Goal: Task Accomplishment & Management: Use online tool/utility

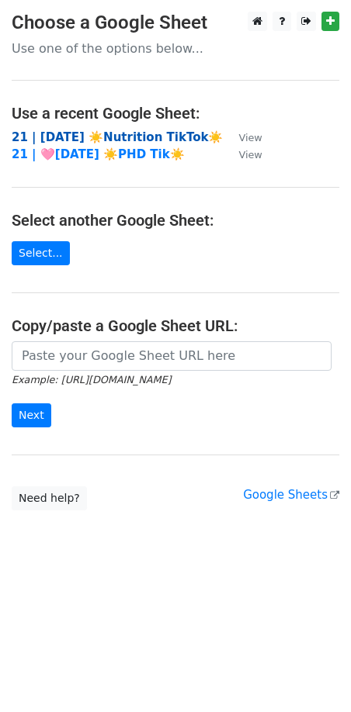
click at [106, 133] on strong "21 | [DATE] ☀️Nutrition TikTok☀️" at bounding box center [117, 137] width 211 height 14
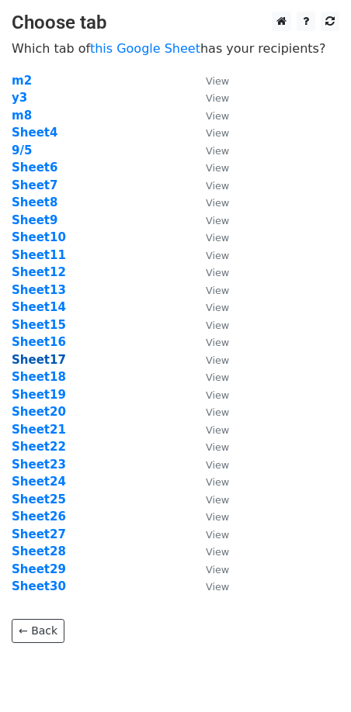
click at [45, 355] on strong "Sheet17" at bounding box center [39, 360] width 54 height 14
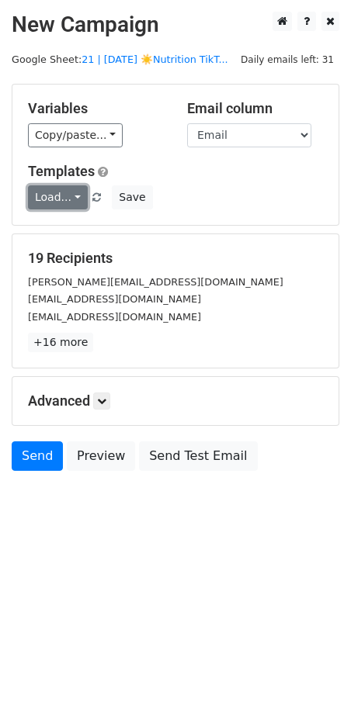
click at [45, 196] on link "Load..." at bounding box center [58, 197] width 60 height 24
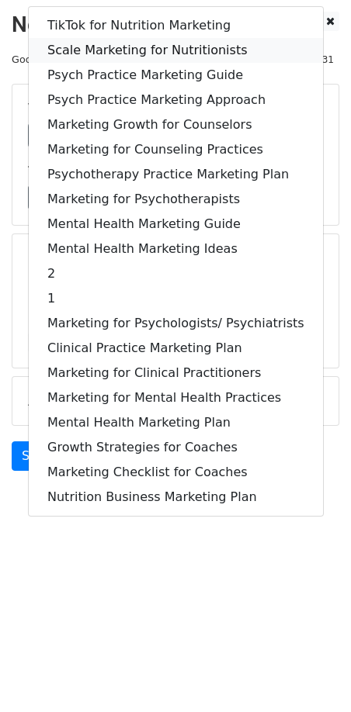
click at [115, 56] on link "Scale Marketing for Nutritionists" at bounding box center [176, 50] width 294 height 25
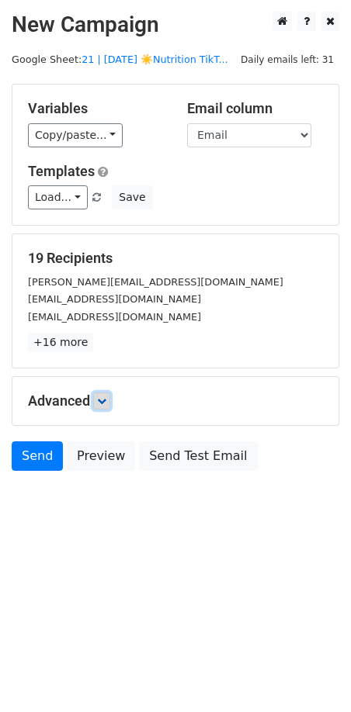
click at [98, 397] on link at bounding box center [101, 401] width 17 height 17
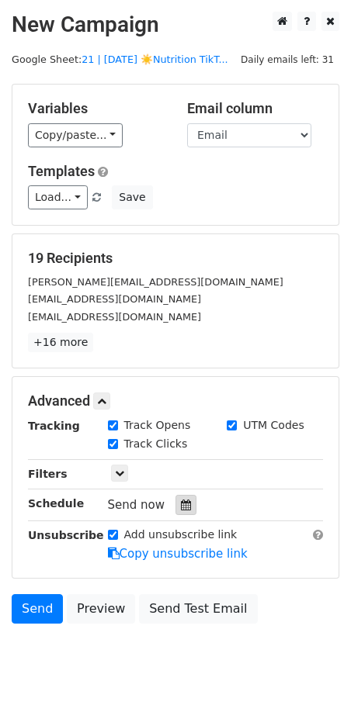
click at [175, 511] on div at bounding box center [185, 505] width 21 height 20
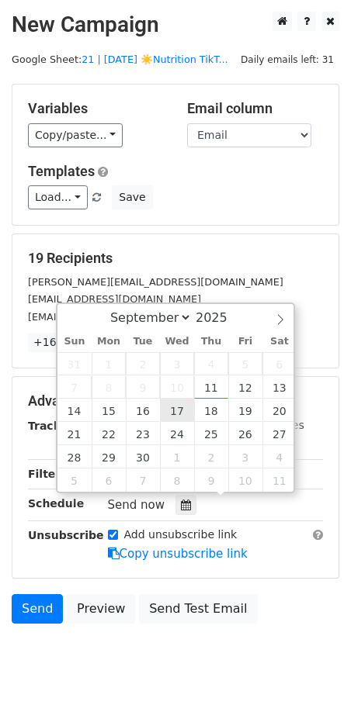
type input "2025-09-17 12:00"
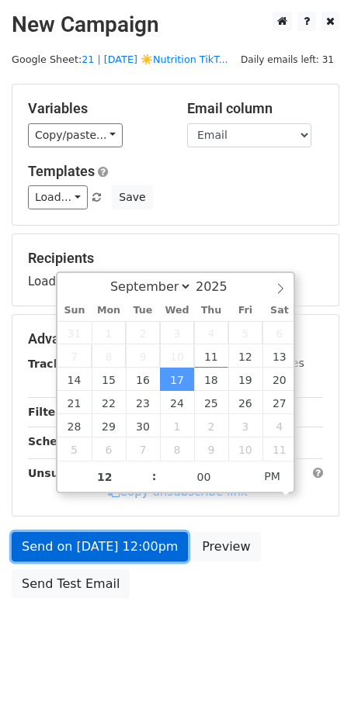
click at [135, 532] on link "Send on Sep 17 at 12:00pm" at bounding box center [100, 546] width 176 height 29
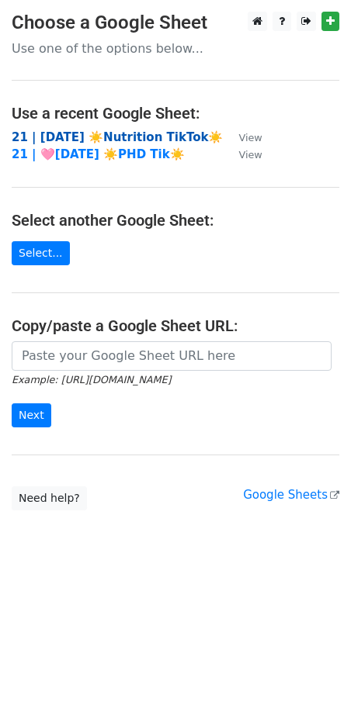
click at [78, 132] on strong "21 | SEP 5 ☀️Nutrition TikTok☀️" at bounding box center [117, 137] width 211 height 14
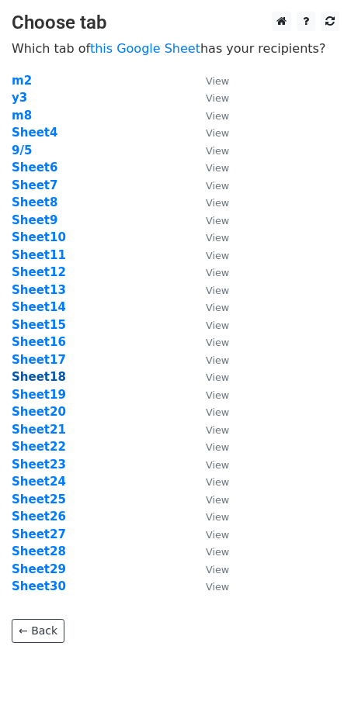
click at [34, 373] on strong "Sheet18" at bounding box center [39, 377] width 54 height 14
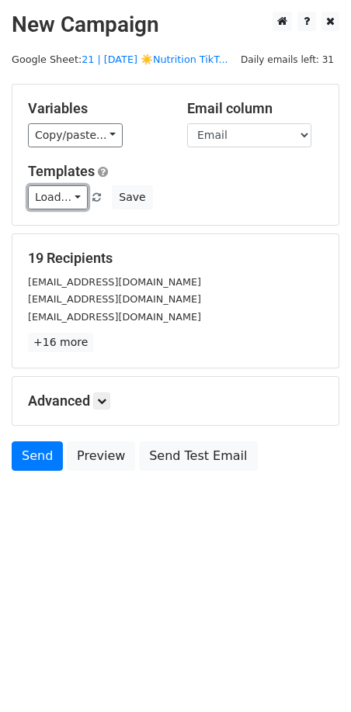
click at [54, 197] on link "Load..." at bounding box center [58, 197] width 60 height 24
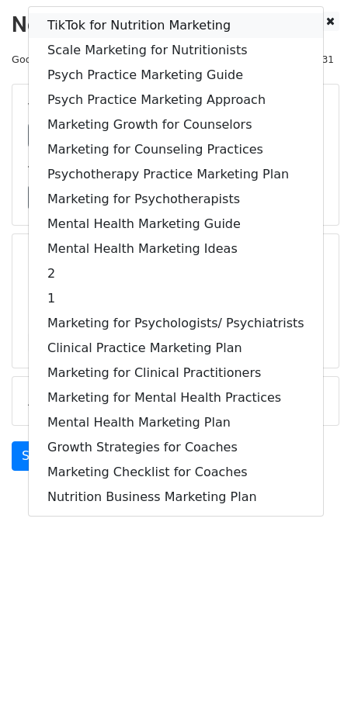
click at [124, 24] on link "TikTok for Nutrition Marketing" at bounding box center [176, 25] width 294 height 25
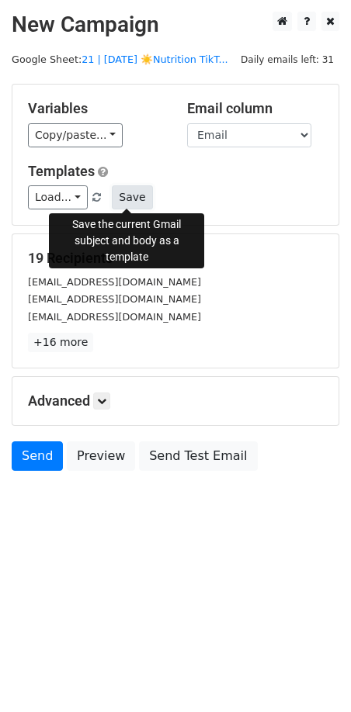
click at [129, 205] on button "Save" at bounding box center [132, 197] width 40 height 24
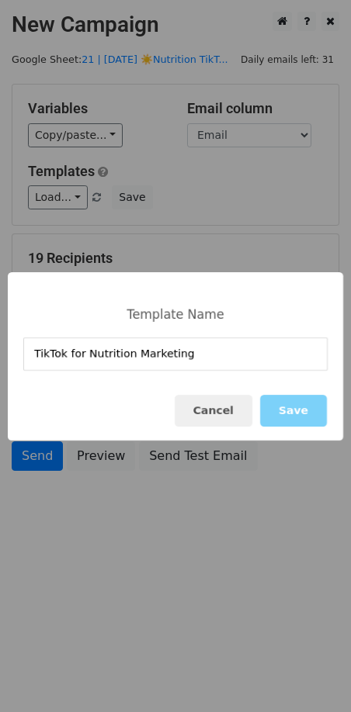
type input "TikTok for Nutrition Marketing"
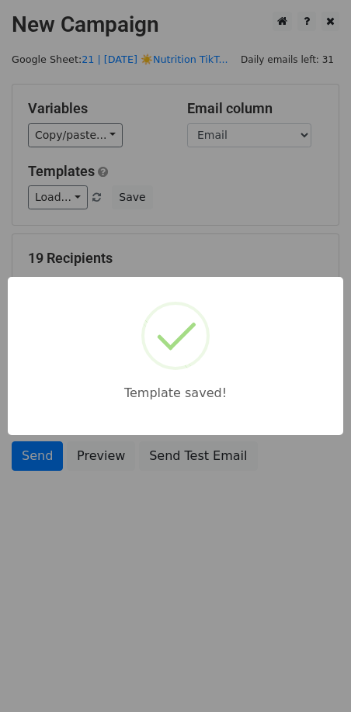
drag, startPoint x: 193, startPoint y: 227, endPoint x: 164, endPoint y: 230, distance: 28.8
click at [193, 227] on div "Template saved!" at bounding box center [175, 356] width 351 height 712
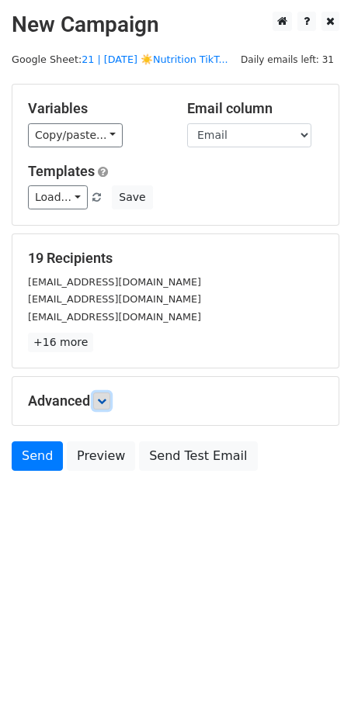
click at [105, 398] on icon at bounding box center [101, 400] width 9 height 9
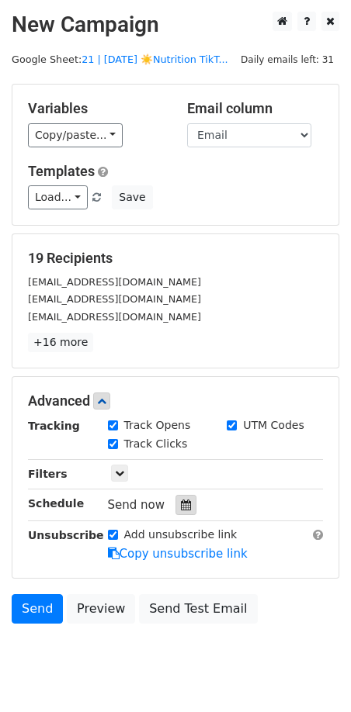
click at [181, 507] on icon at bounding box center [186, 505] width 10 height 11
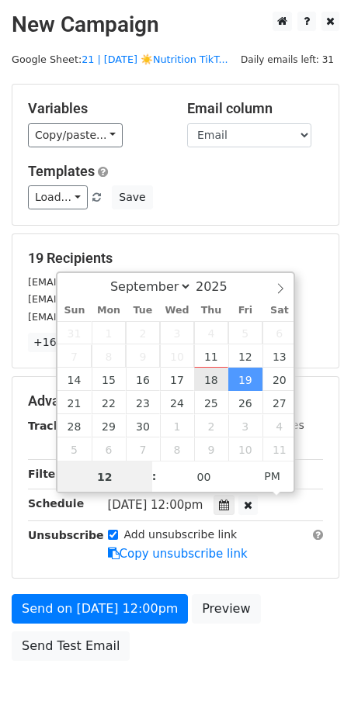
type input "2025-09-18 12:00"
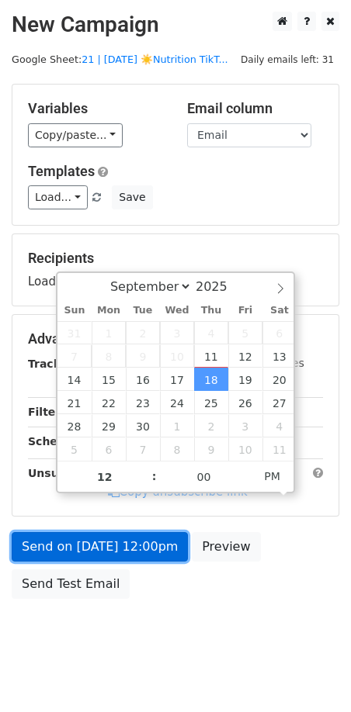
click at [129, 540] on link "Send on Sep 18 at 12:00pm" at bounding box center [100, 546] width 176 height 29
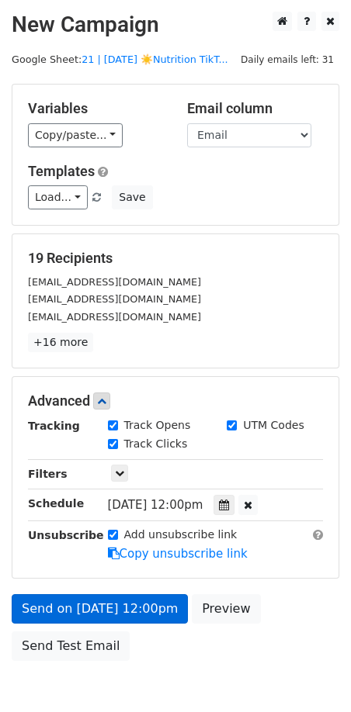
click at [79, 601] on link "Send on Sep 18 at 12:00pm" at bounding box center [100, 608] width 176 height 29
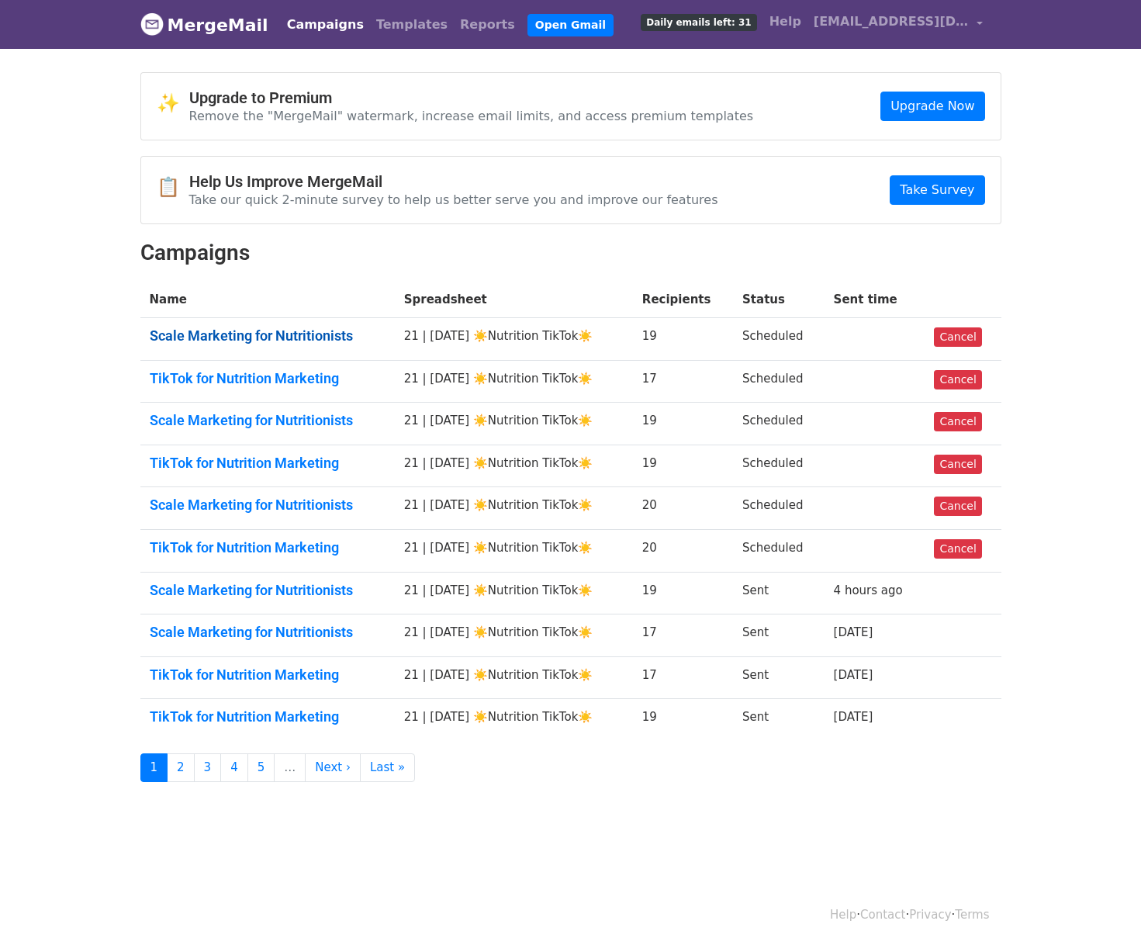
click at [229, 341] on link "Scale Marketing for Nutritionists" at bounding box center [268, 335] width 236 height 17
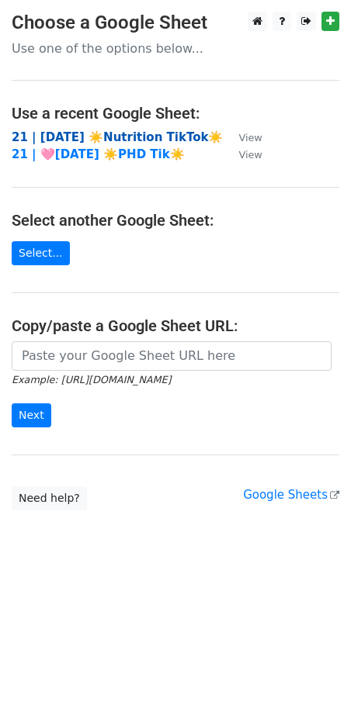
click at [97, 136] on strong "21 | [DATE] ☀️Nutrition TikTok☀️" at bounding box center [117, 137] width 211 height 14
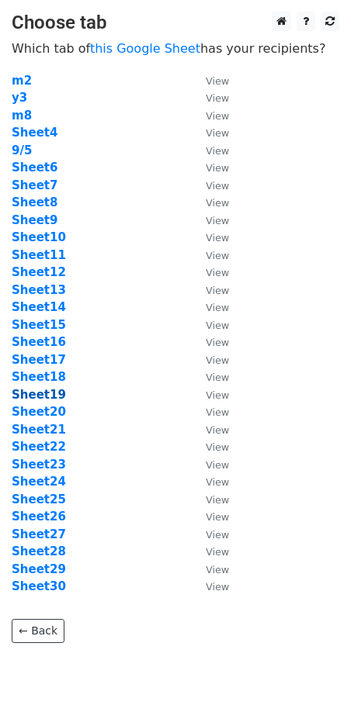
click at [45, 395] on strong "Sheet19" at bounding box center [39, 395] width 54 height 14
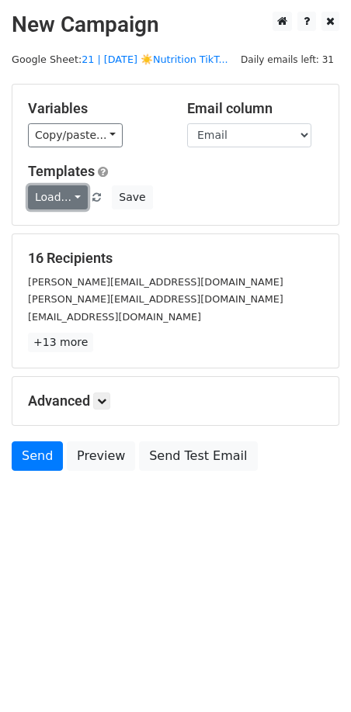
click at [68, 201] on link "Load..." at bounding box center [58, 197] width 60 height 24
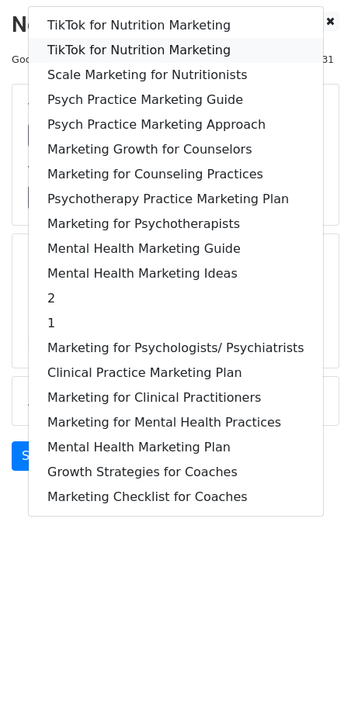
click at [131, 49] on link "TikTok for Nutrition Marketing" at bounding box center [176, 50] width 294 height 25
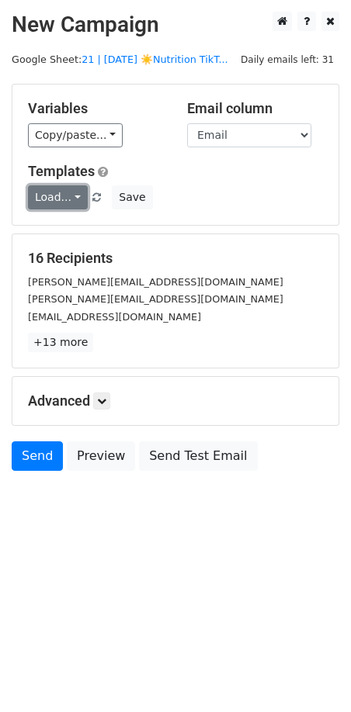
click at [71, 199] on link "Load..." at bounding box center [58, 197] width 60 height 24
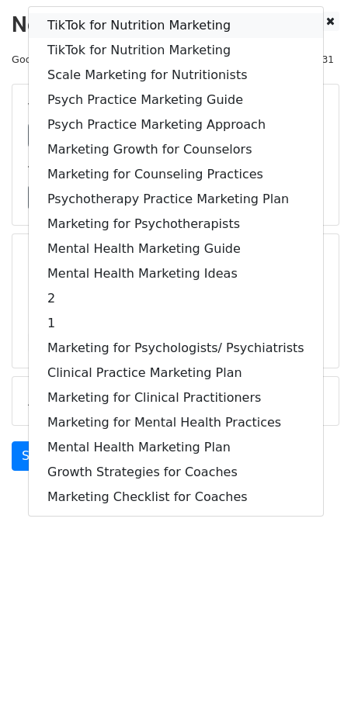
click at [133, 30] on link "TikTok for Nutrition Marketing" at bounding box center [176, 25] width 294 height 25
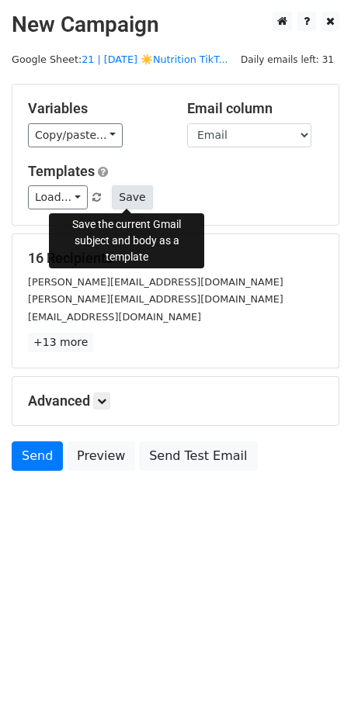
click at [136, 202] on button "Save" at bounding box center [132, 197] width 40 height 24
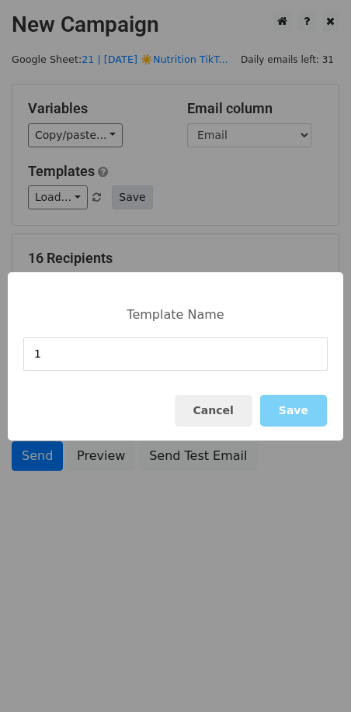
type input "1"
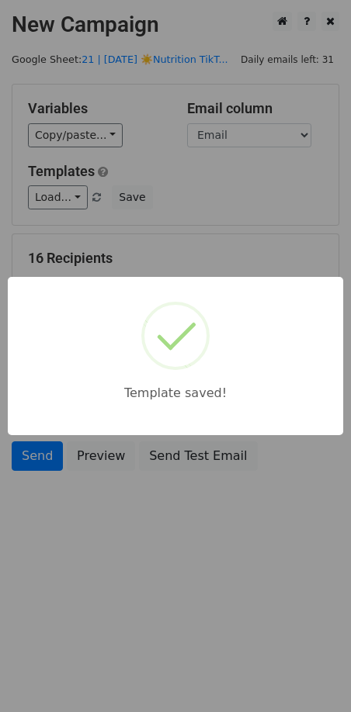
click at [182, 207] on div "Template saved!" at bounding box center [175, 356] width 351 height 712
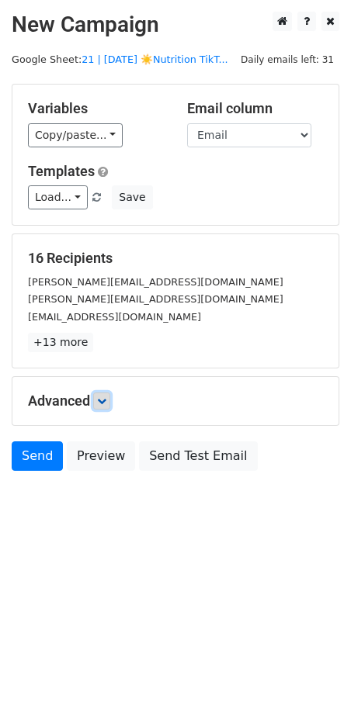
drag, startPoint x: 99, startPoint y: 403, endPoint x: 106, endPoint y: 407, distance: 8.7
click at [99, 403] on link at bounding box center [101, 401] width 17 height 17
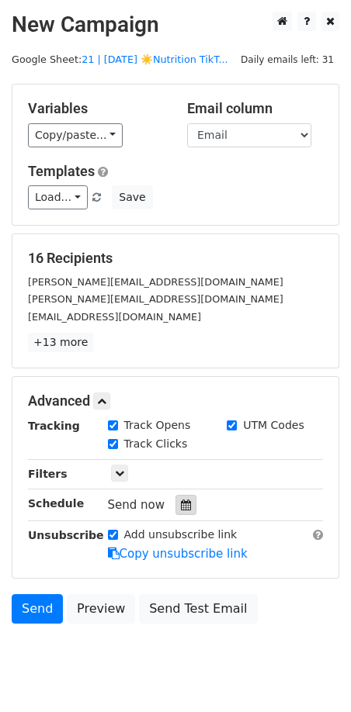
click at [181, 502] on icon at bounding box center [186, 505] width 10 height 11
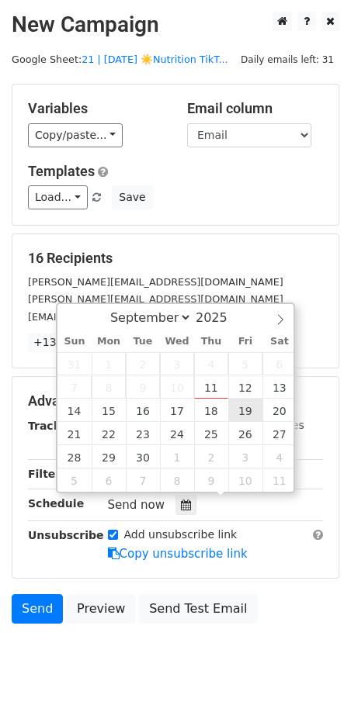
type input "2025-09-19 12:00"
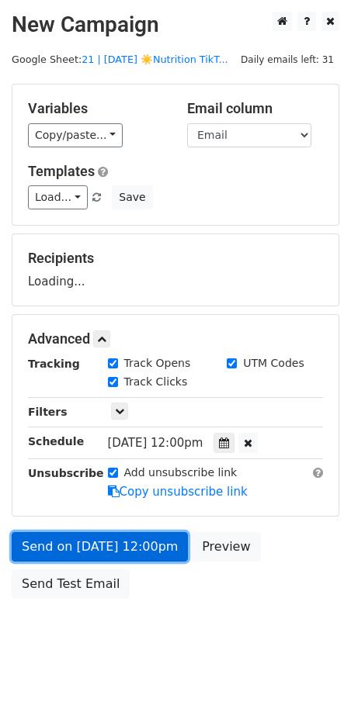
click at [147, 538] on link "Send on Sep 19 at 12:00pm" at bounding box center [100, 546] width 176 height 29
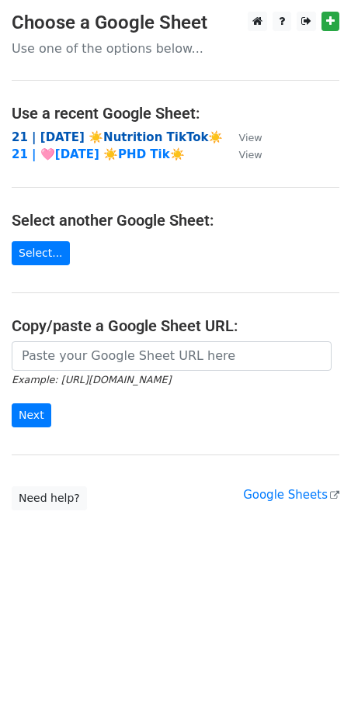
click at [84, 138] on strong "21 | SEP 5 ☀️Nutrition TikTok☀️" at bounding box center [117, 137] width 211 height 14
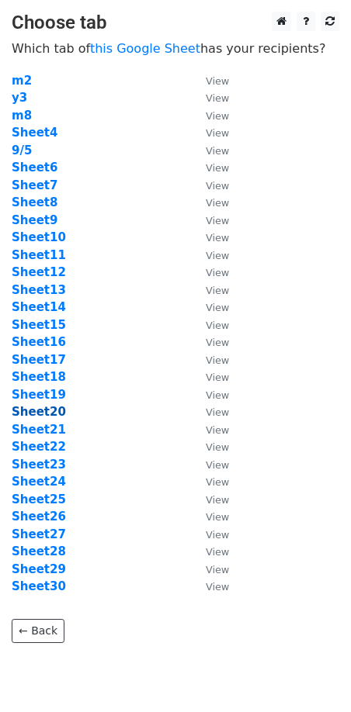
click at [48, 413] on strong "Sheet20" at bounding box center [39, 412] width 54 height 14
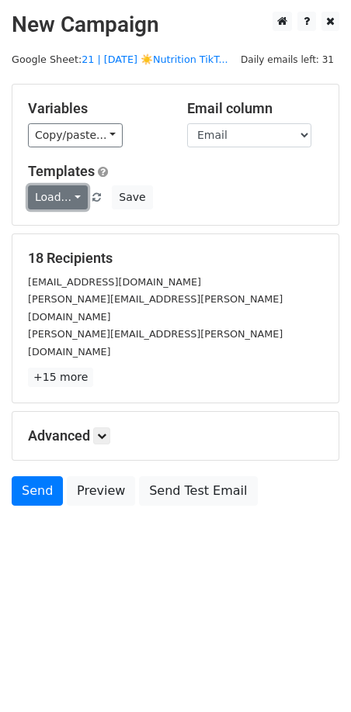
click at [60, 197] on link "Load..." at bounding box center [58, 197] width 60 height 24
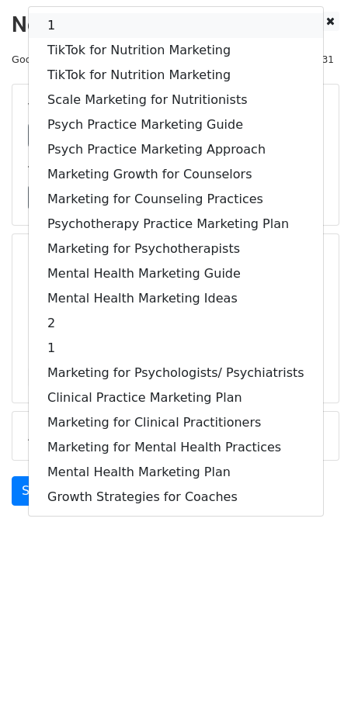
click at [103, 22] on link "1" at bounding box center [176, 25] width 294 height 25
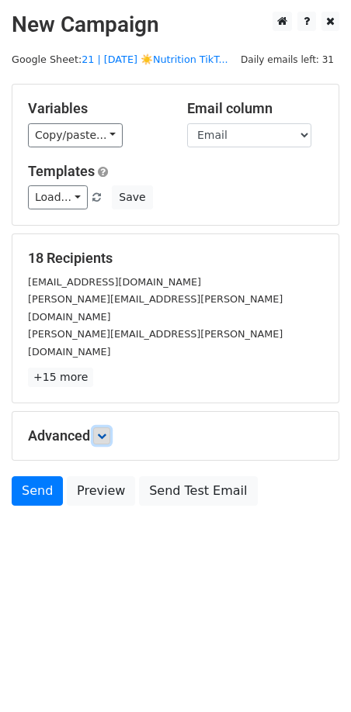
click at [98, 427] on link at bounding box center [101, 435] width 17 height 17
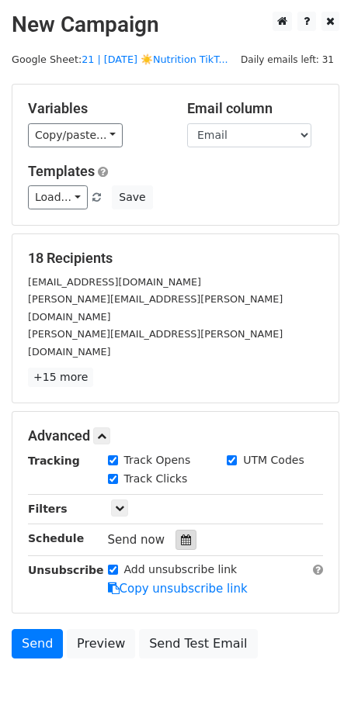
click at [181, 535] on icon at bounding box center [186, 540] width 10 height 11
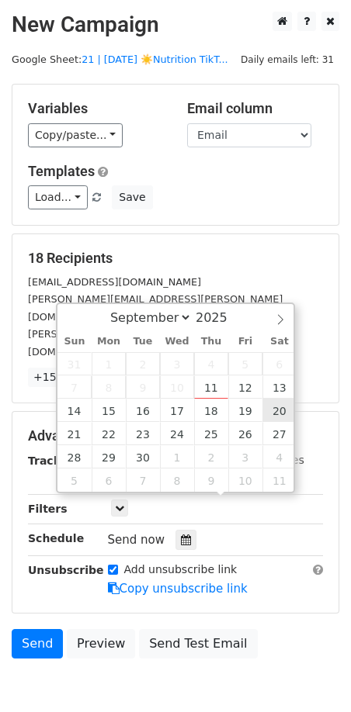
type input "2025-09-20 12:00"
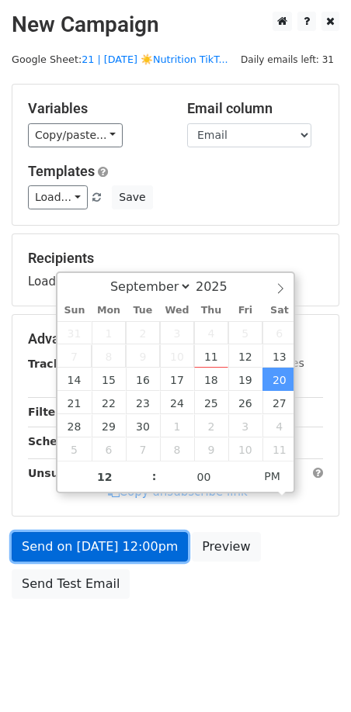
click at [137, 547] on link "Send on Sep 20 at 12:00pm" at bounding box center [100, 546] width 176 height 29
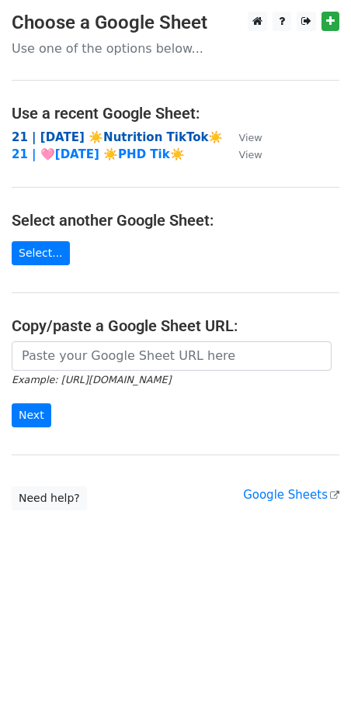
click at [101, 130] on strong "21 | [DATE] ☀️Nutrition TikTok☀️" at bounding box center [117, 137] width 211 height 14
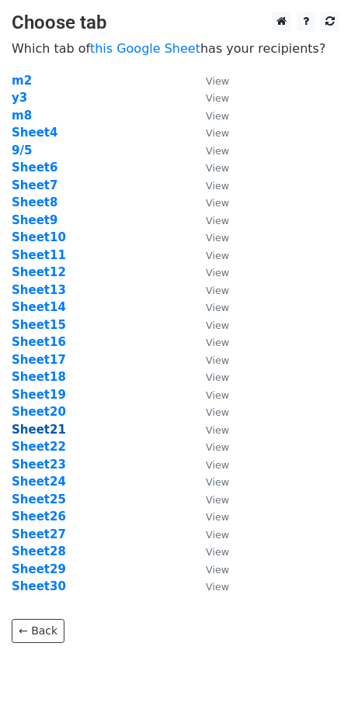
click at [36, 426] on strong "Sheet21" at bounding box center [39, 430] width 54 height 14
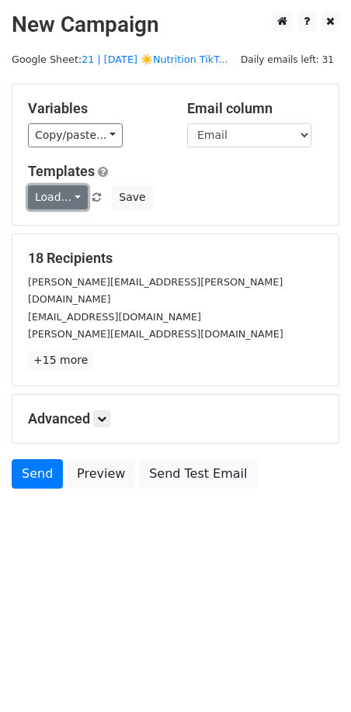
click at [60, 191] on link "Load..." at bounding box center [58, 197] width 60 height 24
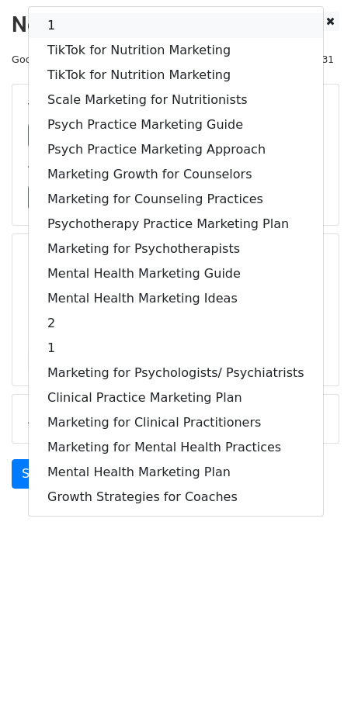
click at [120, 28] on link "1" at bounding box center [176, 25] width 294 height 25
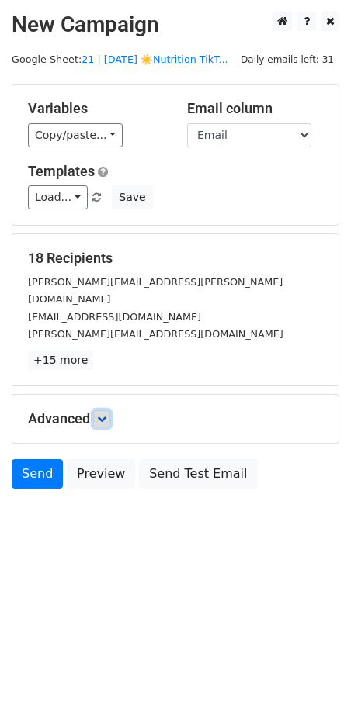
click at [98, 410] on link at bounding box center [101, 418] width 17 height 17
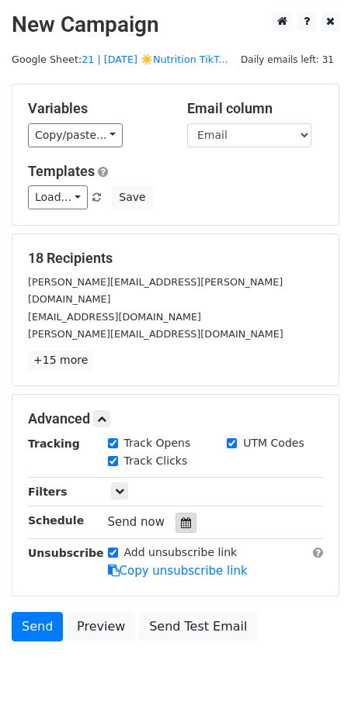
click at [181, 517] on icon at bounding box center [186, 522] width 10 height 11
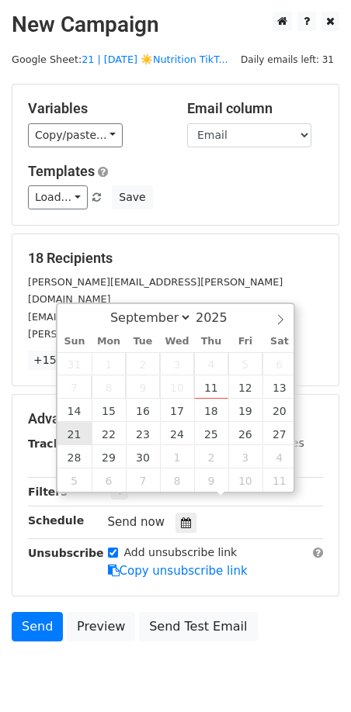
type input "2025-09-21 12:00"
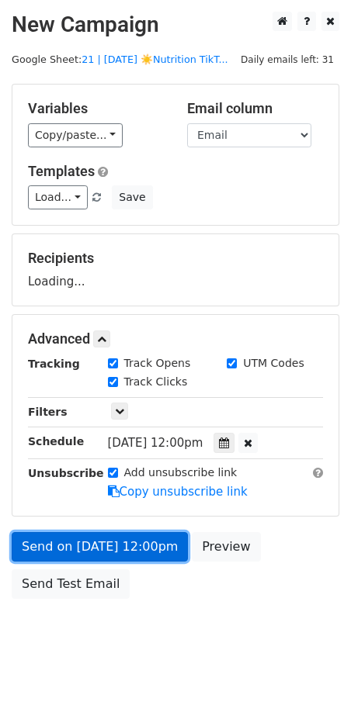
click at [99, 545] on link "Send on Sep 21 at 12:00pm" at bounding box center [100, 546] width 176 height 29
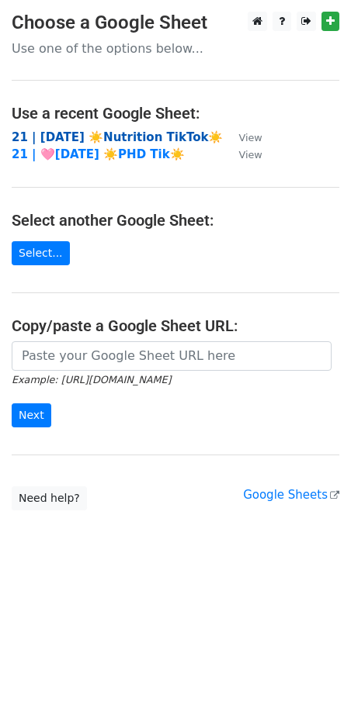
click at [140, 140] on strong "21 | SEP 5 ☀️Nutrition TikTok☀️" at bounding box center [117, 137] width 211 height 14
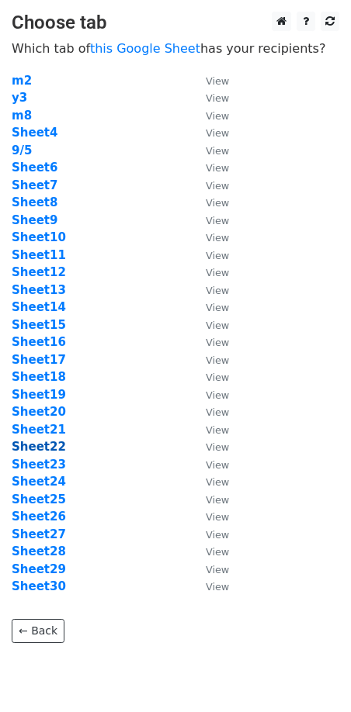
click at [55, 449] on strong "Sheet22" at bounding box center [39, 447] width 54 height 14
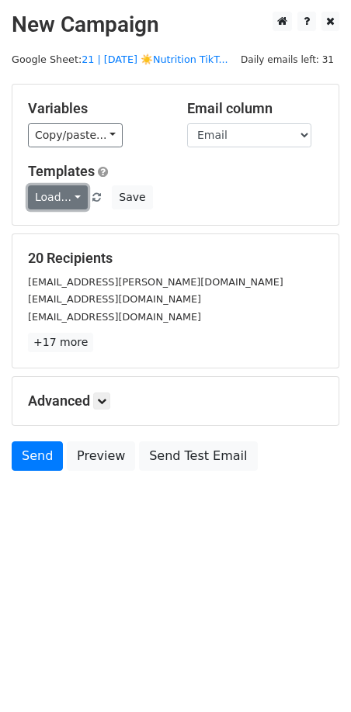
click at [53, 197] on link "Load..." at bounding box center [58, 197] width 60 height 24
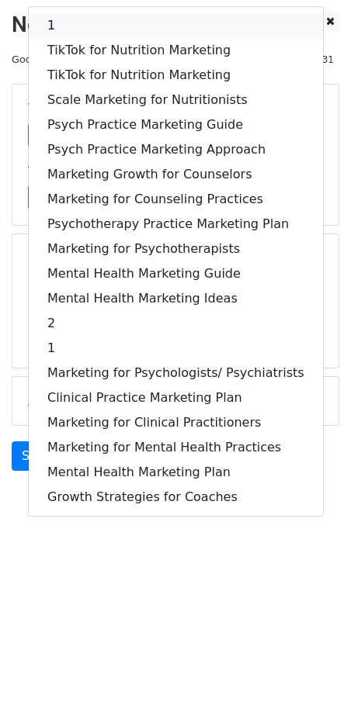
click at [112, 23] on link "1" at bounding box center [176, 25] width 294 height 25
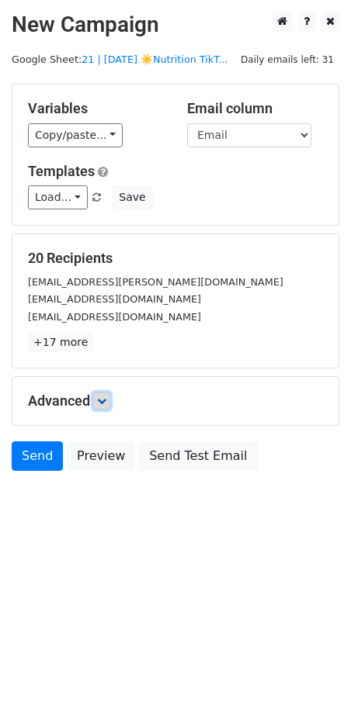
click at [106, 400] on icon at bounding box center [101, 400] width 9 height 9
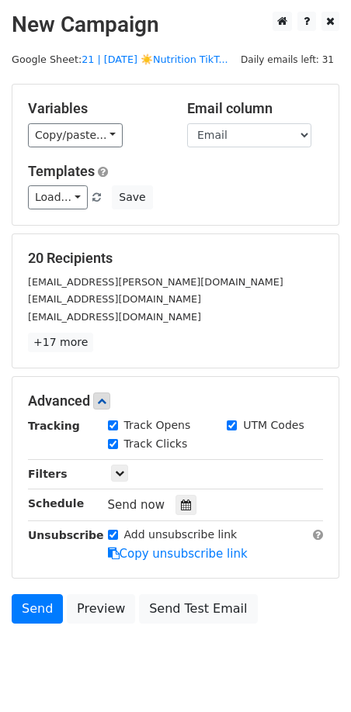
click at [185, 498] on div at bounding box center [185, 505] width 21 height 20
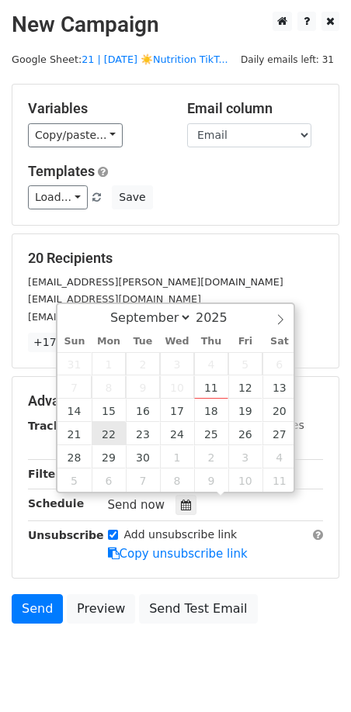
type input "[DATE] 12:00"
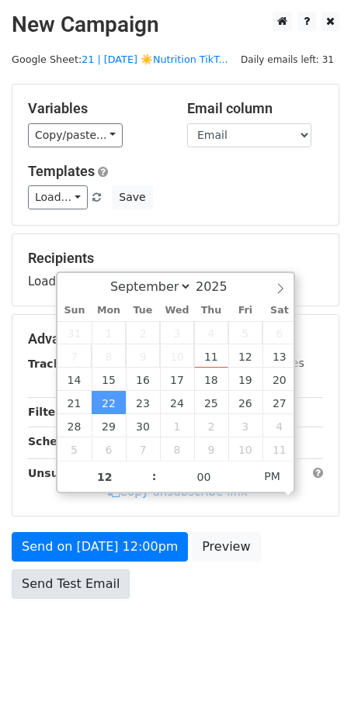
click at [106, 569] on link "Send Test Email" at bounding box center [71, 583] width 118 height 29
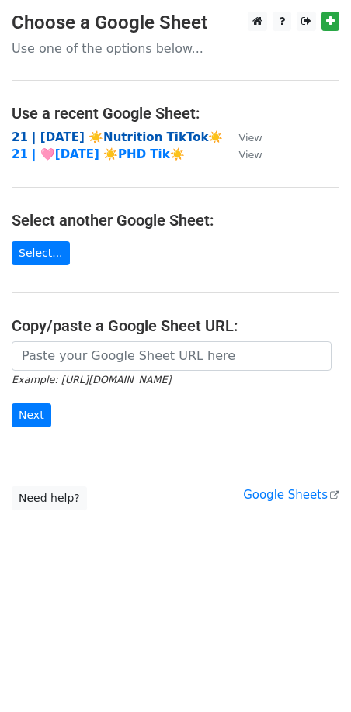
click at [61, 135] on strong "21 | [DATE] ☀️Nutrition TikTok☀️" at bounding box center [117, 137] width 211 height 14
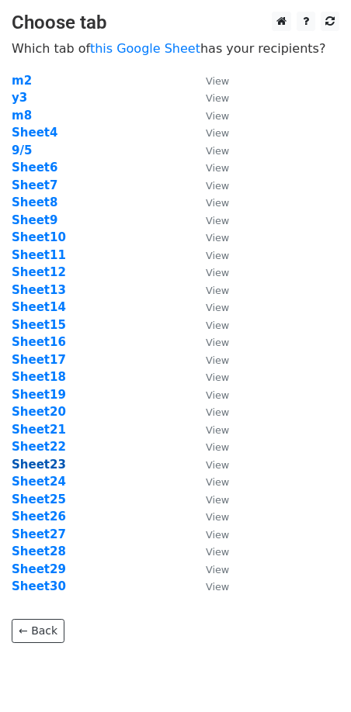
click at [29, 462] on strong "Sheet23" at bounding box center [39, 465] width 54 height 14
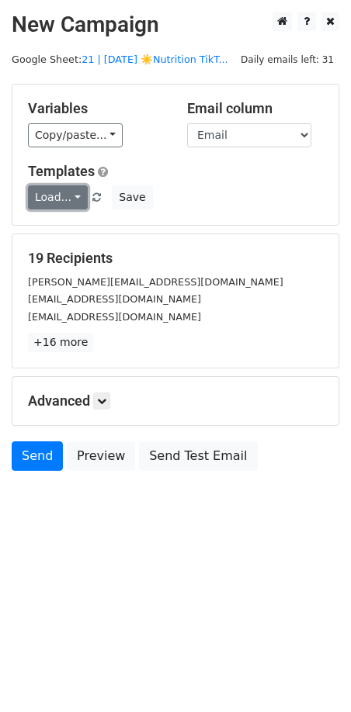
click at [59, 196] on link "Load..." at bounding box center [58, 197] width 60 height 24
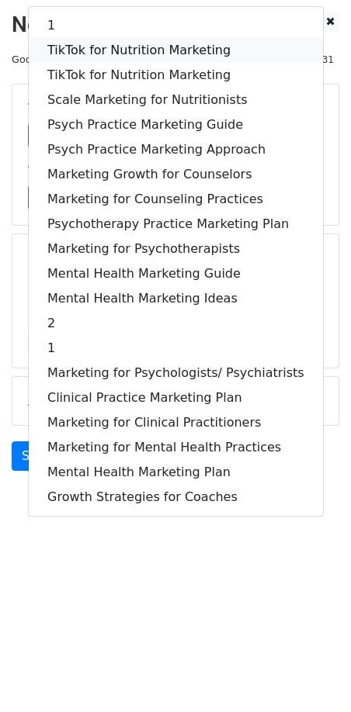
click at [121, 47] on link "TikTok for Nutrition Marketing" at bounding box center [176, 50] width 294 height 25
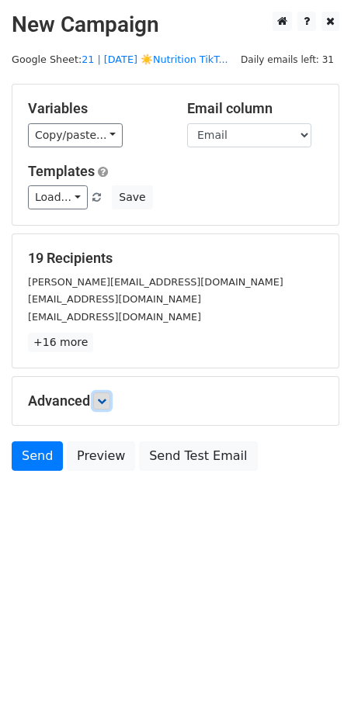
click at [106, 396] on icon at bounding box center [101, 400] width 9 height 9
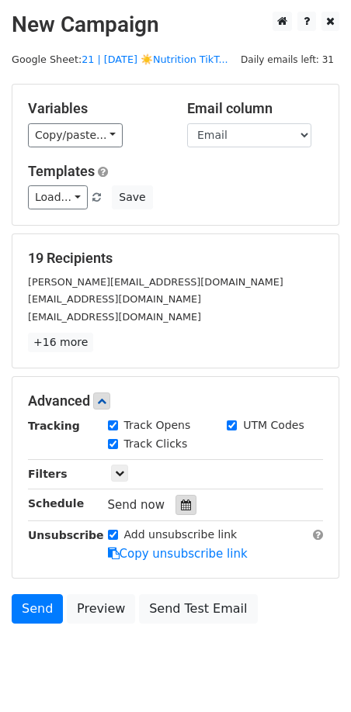
click at [181, 507] on icon at bounding box center [186, 505] width 10 height 11
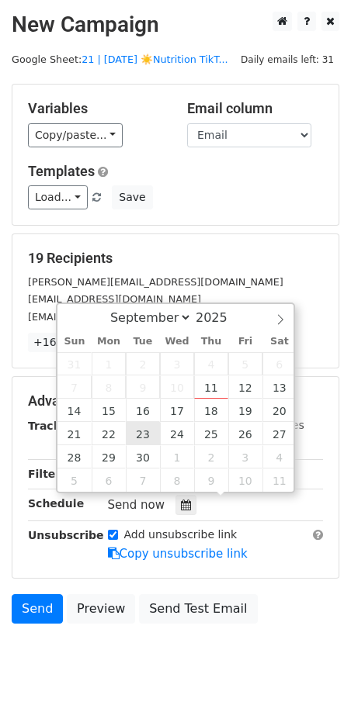
type input "2025-09-23 12:00"
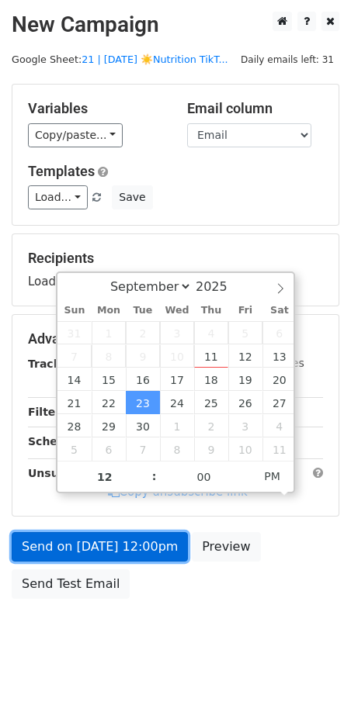
click at [134, 532] on link "Send on Sep 23 at 12:00pm" at bounding box center [100, 546] width 176 height 29
